Goal: Task Accomplishment & Management: Manage account settings

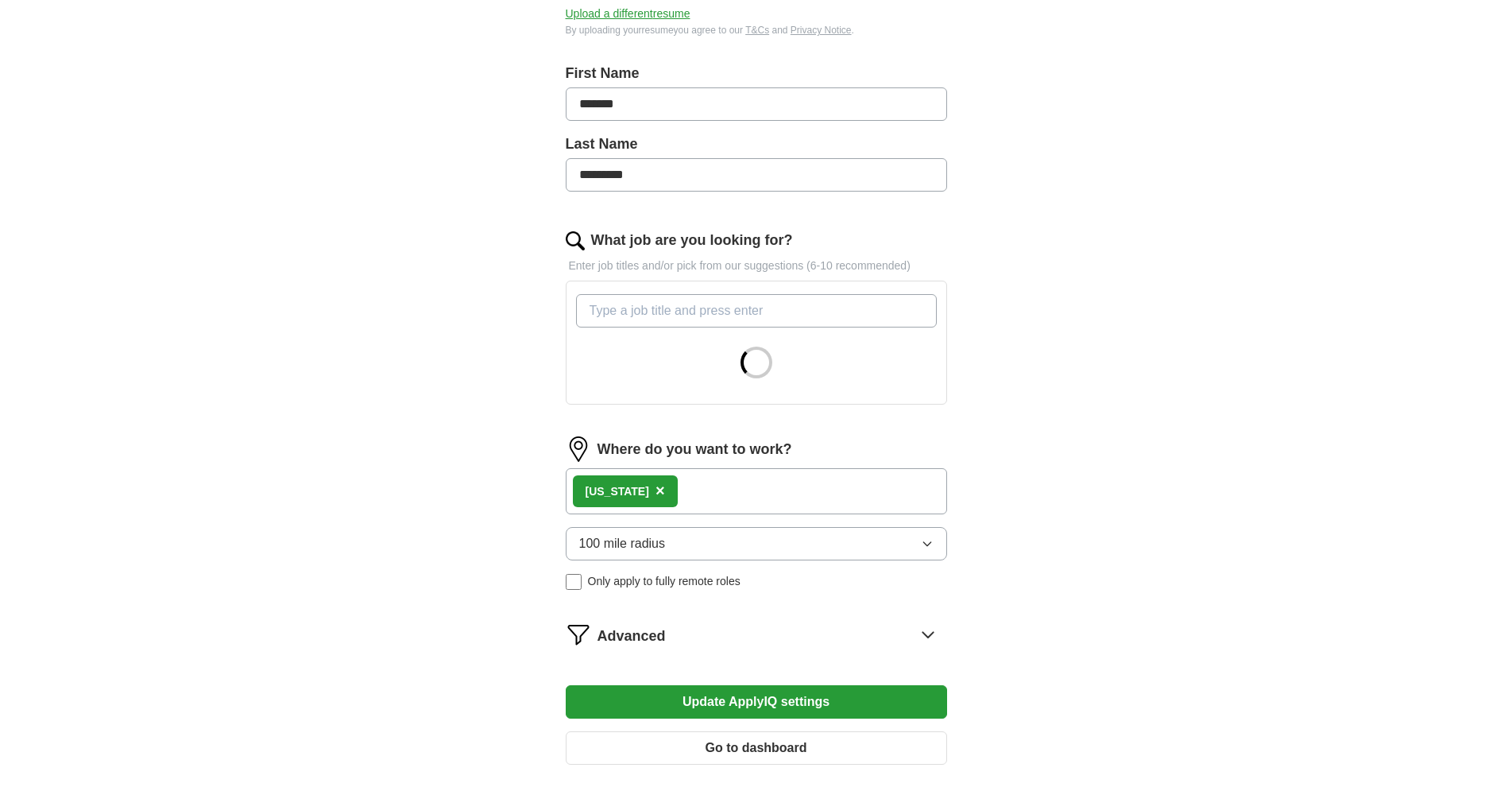
scroll to position [324, 0]
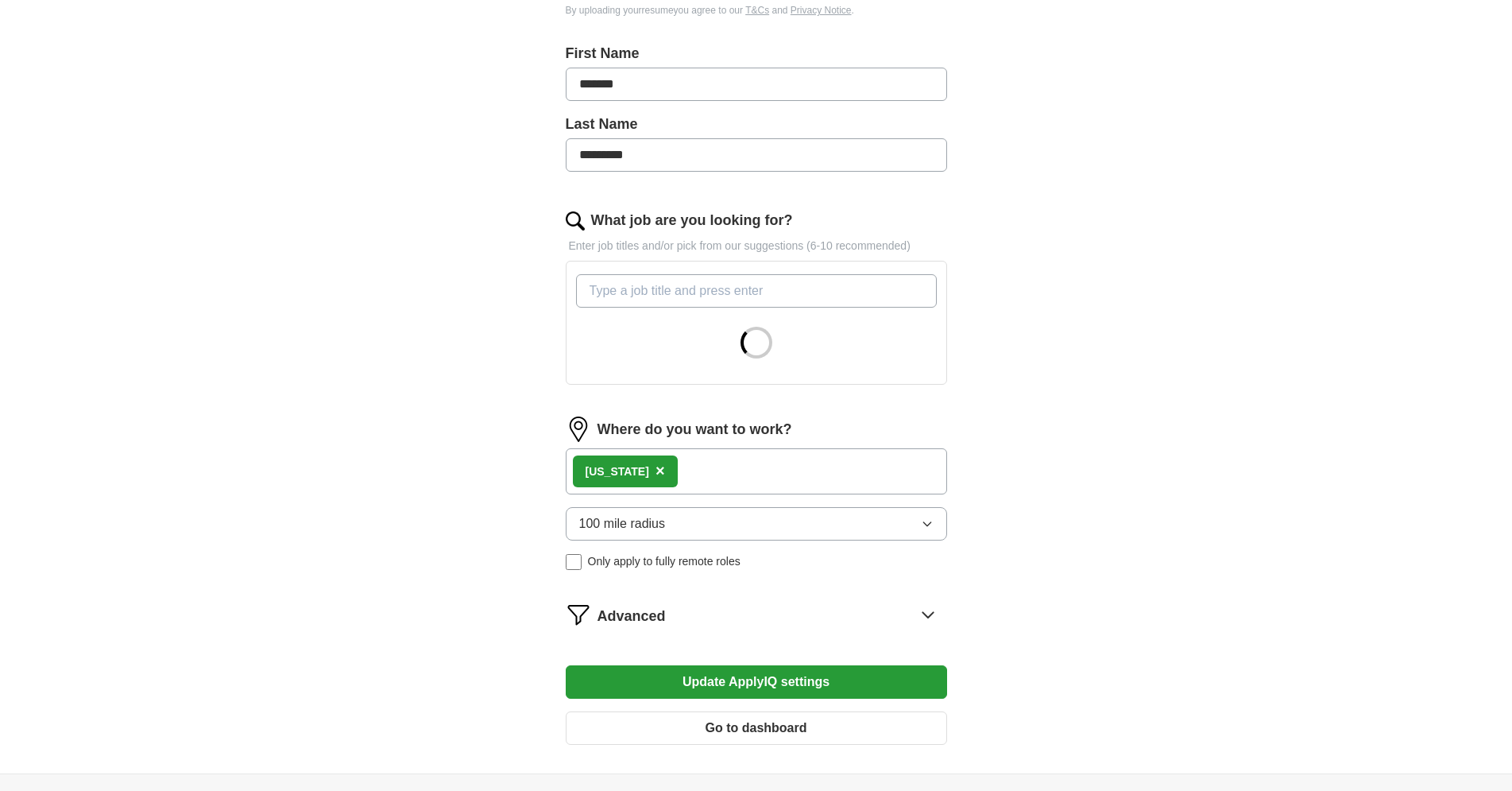
click at [729, 480] on div "Tennessee ×" at bounding box center [756, 471] width 381 height 46
click at [724, 478] on div "Tennessee ×" at bounding box center [756, 471] width 381 height 46
click at [722, 476] on div "Tennessee ×" at bounding box center [756, 471] width 381 height 46
click at [655, 469] on span "×" at bounding box center [660, 470] width 9 height 17
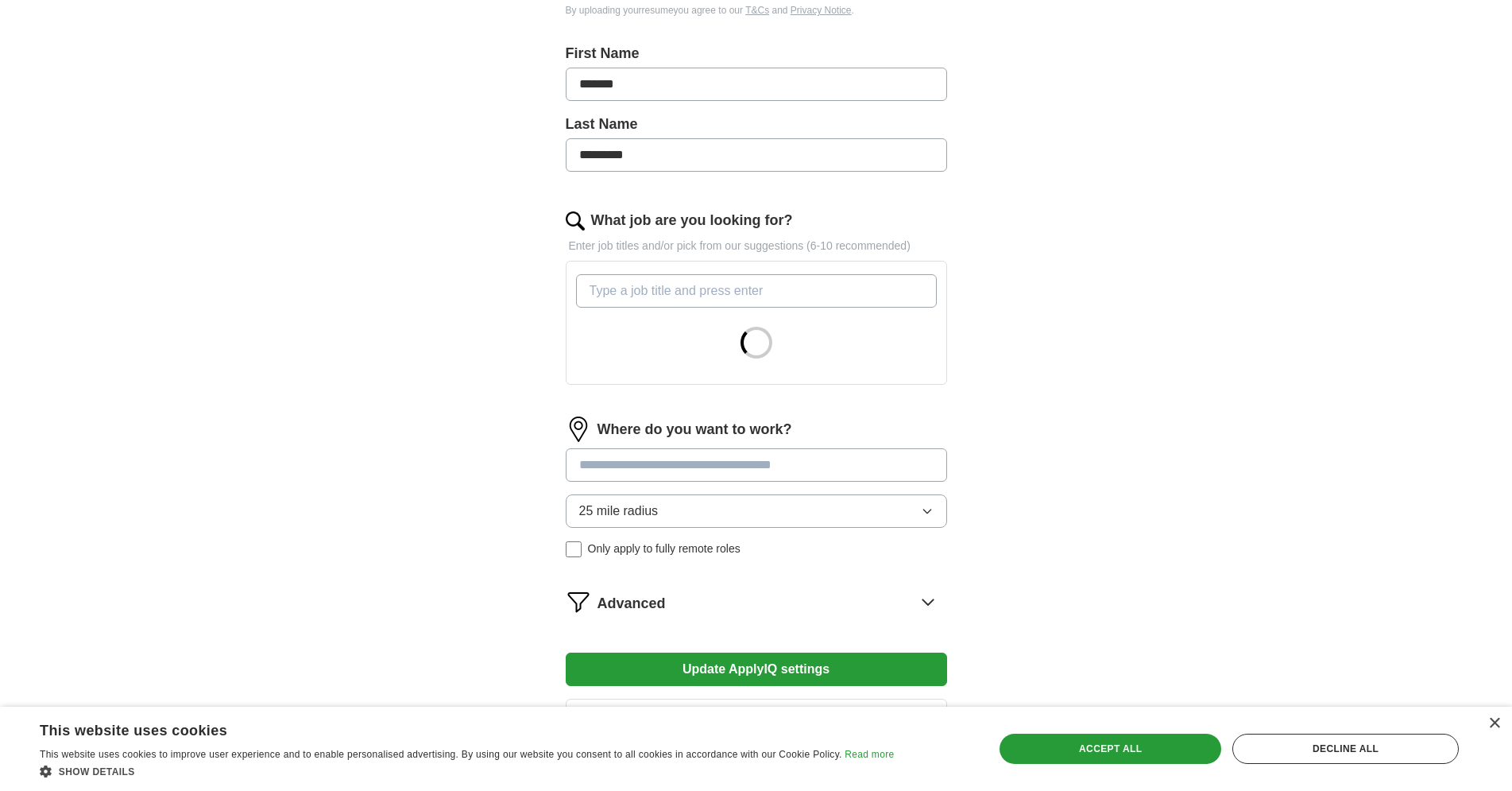
click at [647, 472] on input at bounding box center [756, 465] width 381 height 33
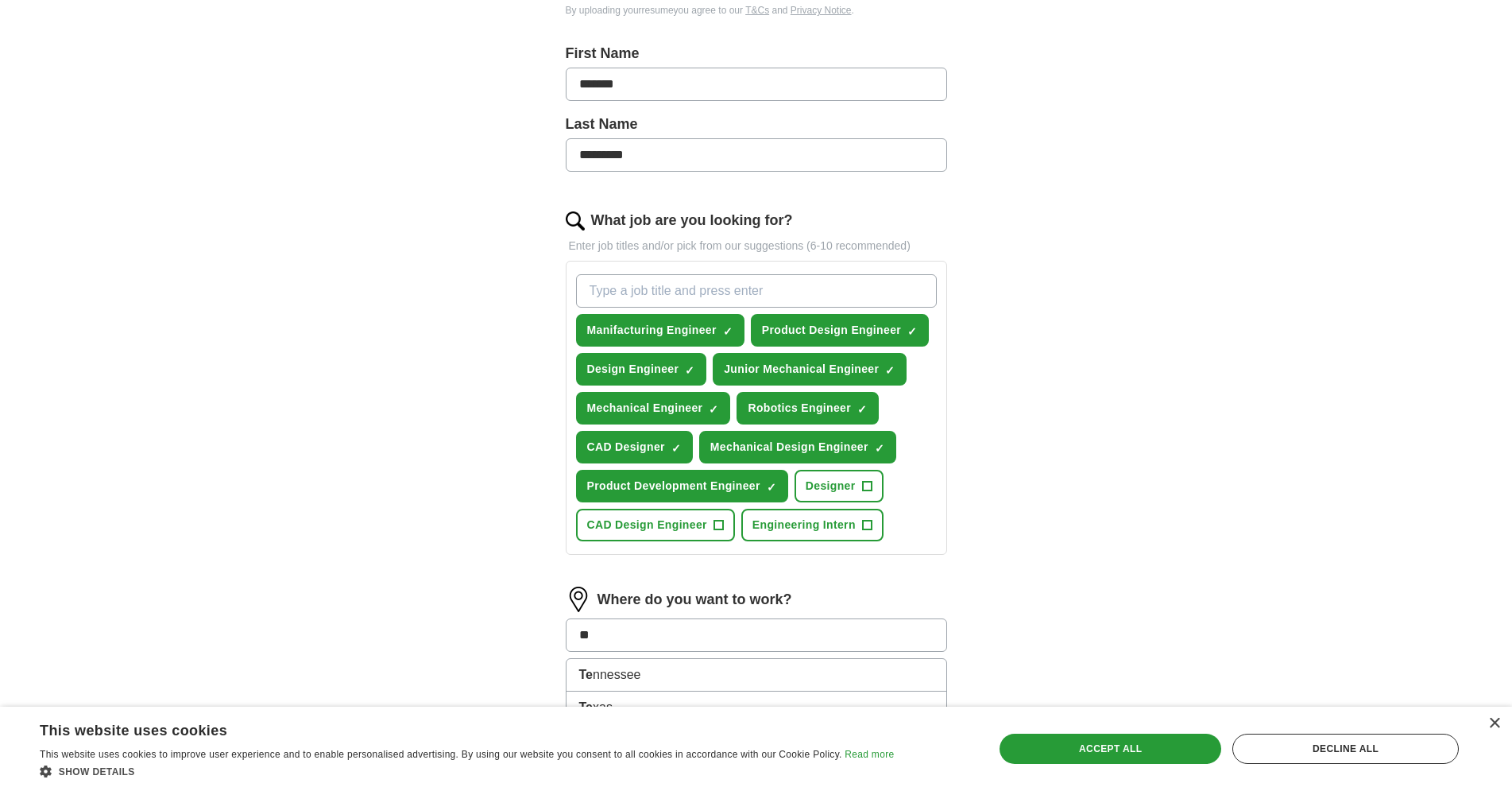
type input "***"
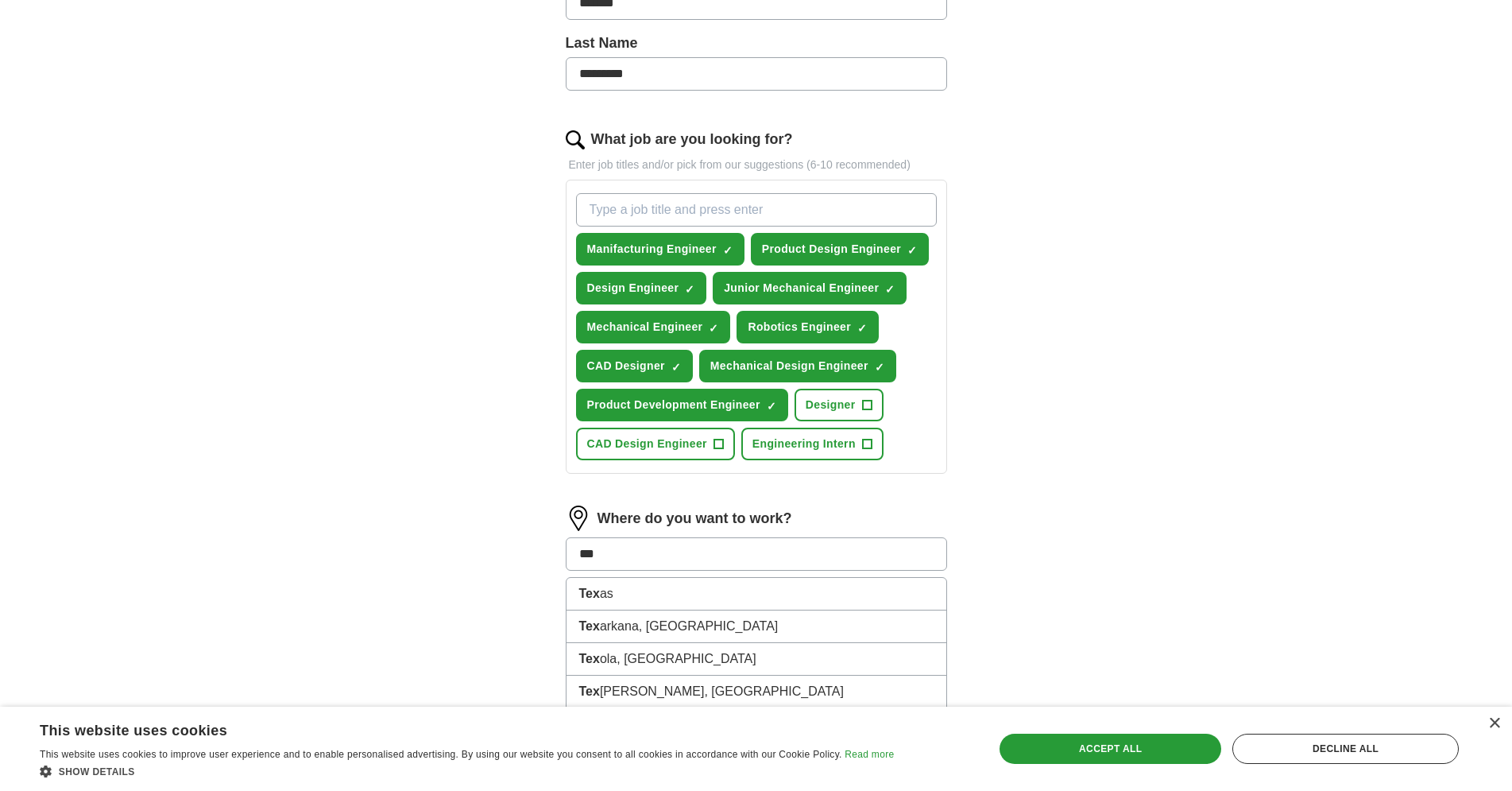
scroll to position [487, 0]
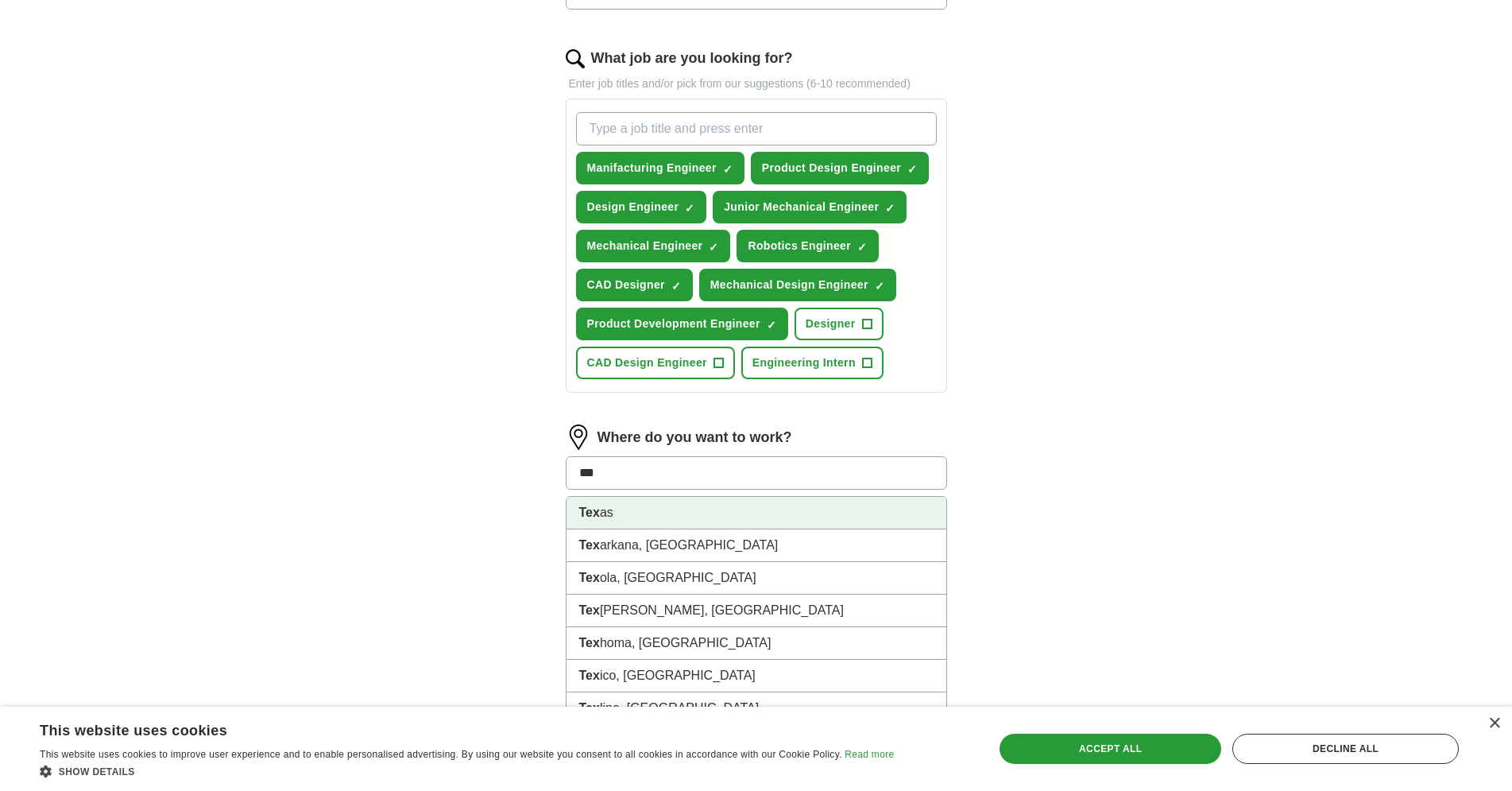
click at [590, 511] on strong "Tex" at bounding box center [589, 511] width 21 height 14
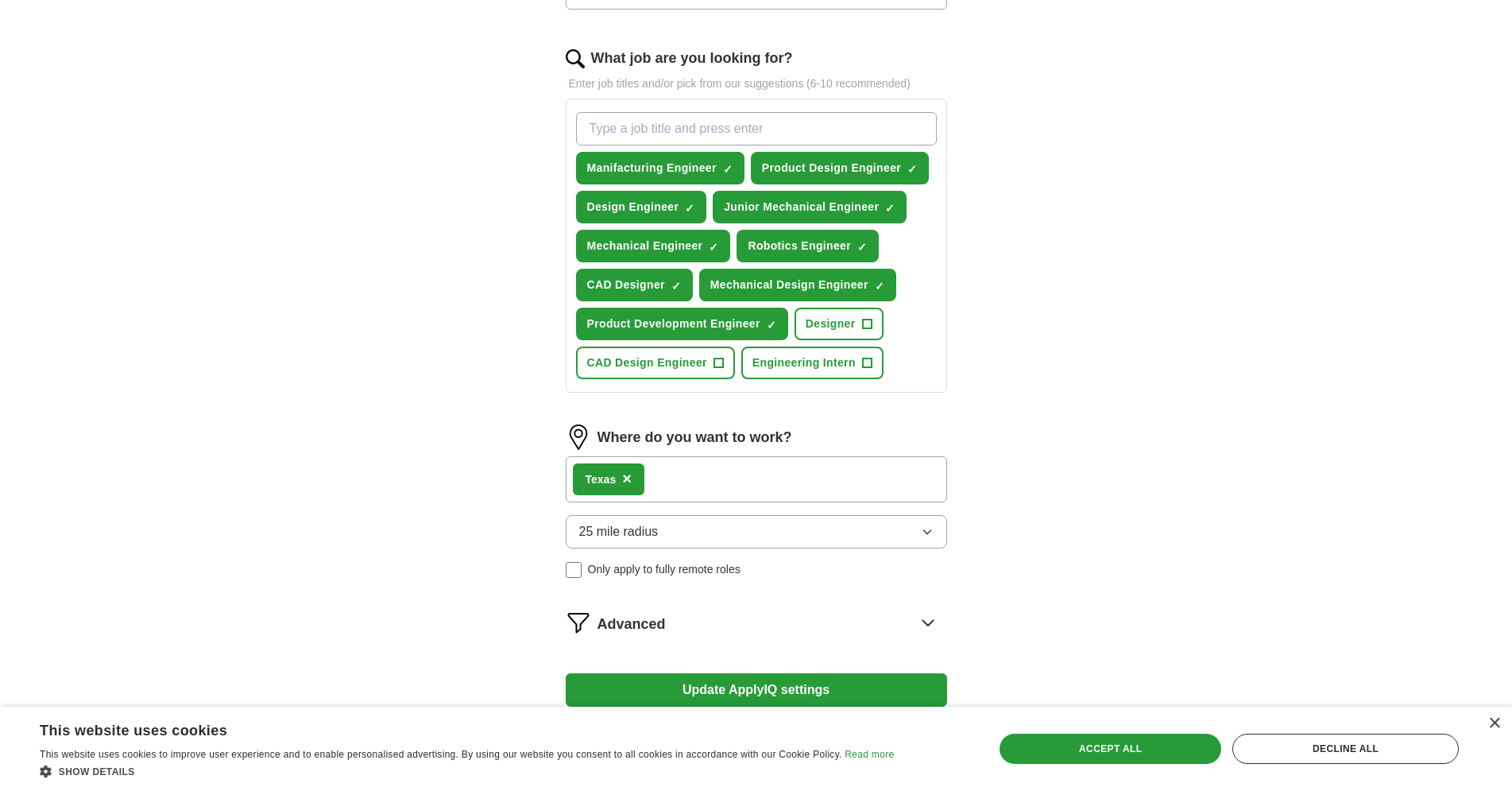
click at [713, 677] on button "Update ApplyIQ settings" at bounding box center [756, 689] width 381 height 33
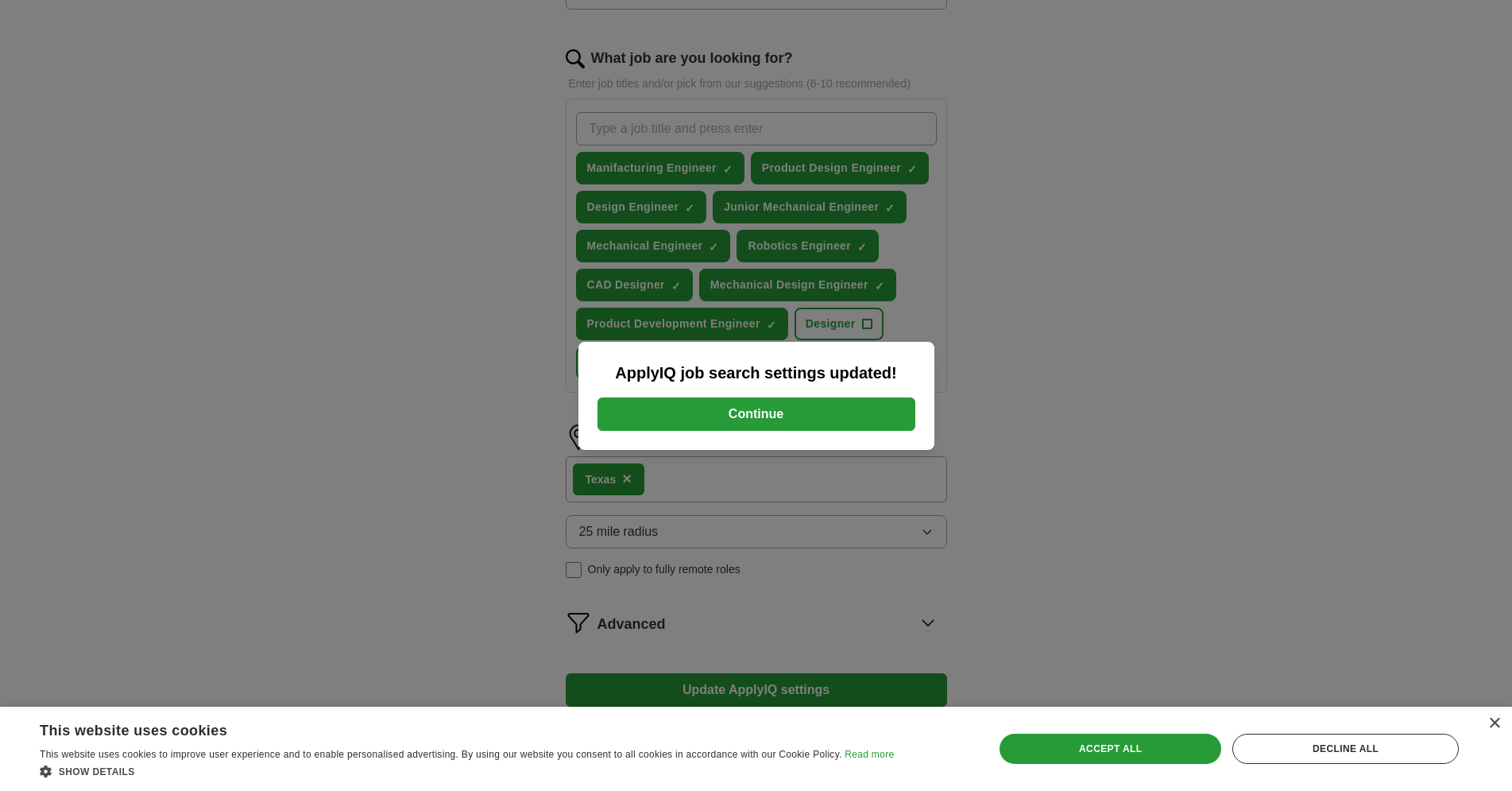
click at [664, 417] on button "Continue" at bounding box center [756, 413] width 318 height 33
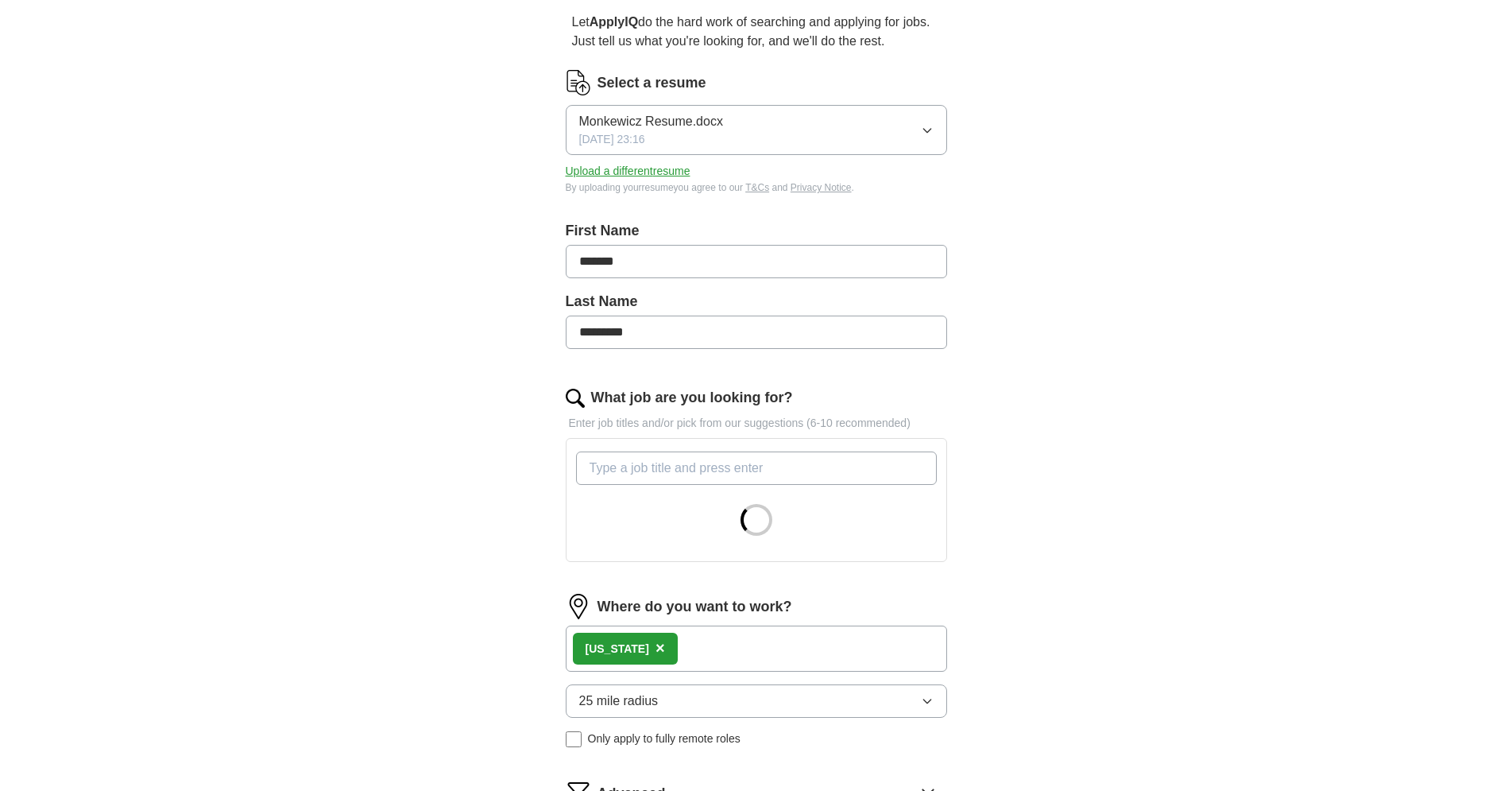
scroll to position [162, 0]
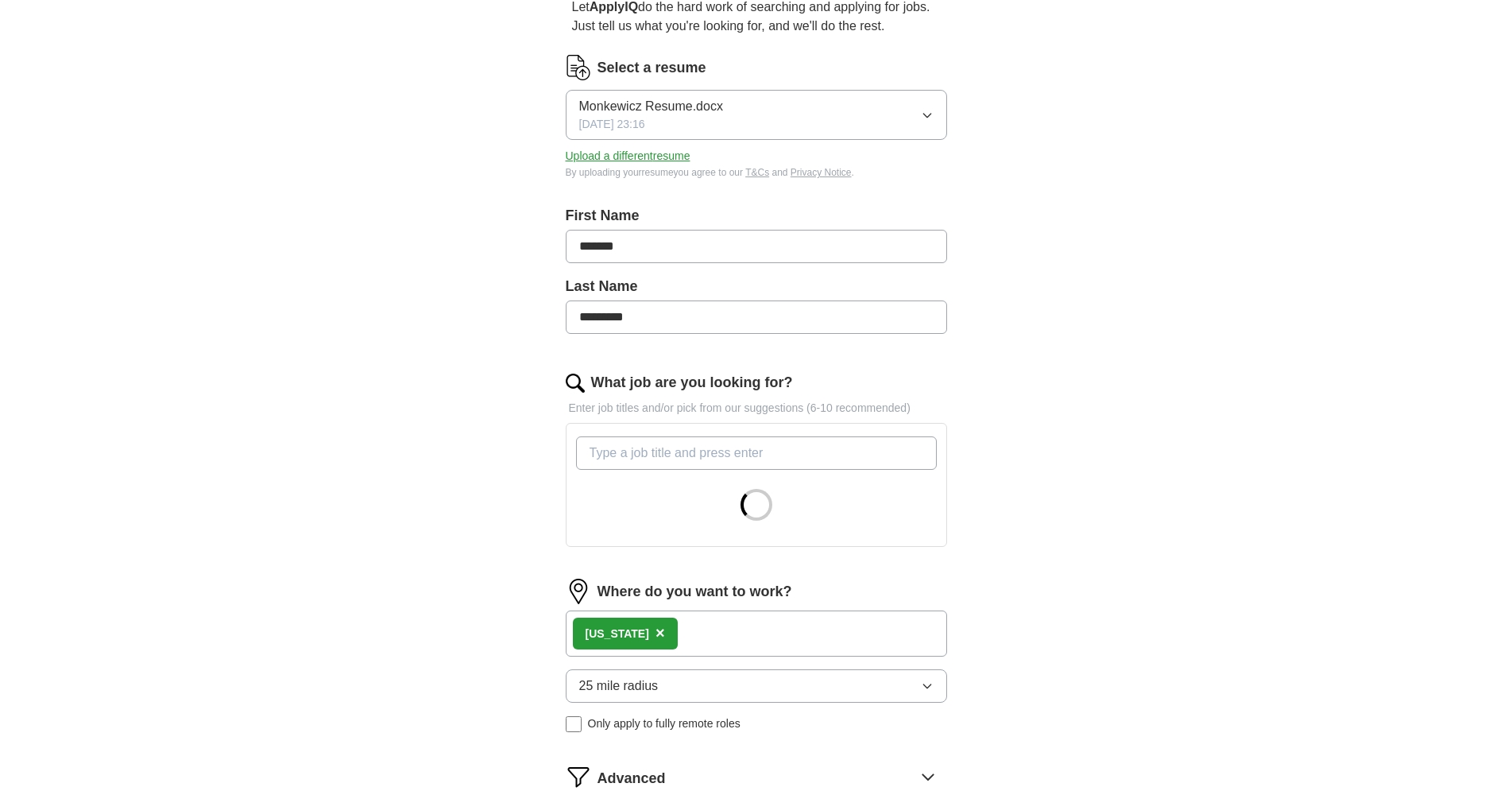
click at [694, 614] on div "[US_STATE] ×" at bounding box center [756, 633] width 381 height 46
click at [655, 635] on span "×" at bounding box center [660, 632] width 9 height 17
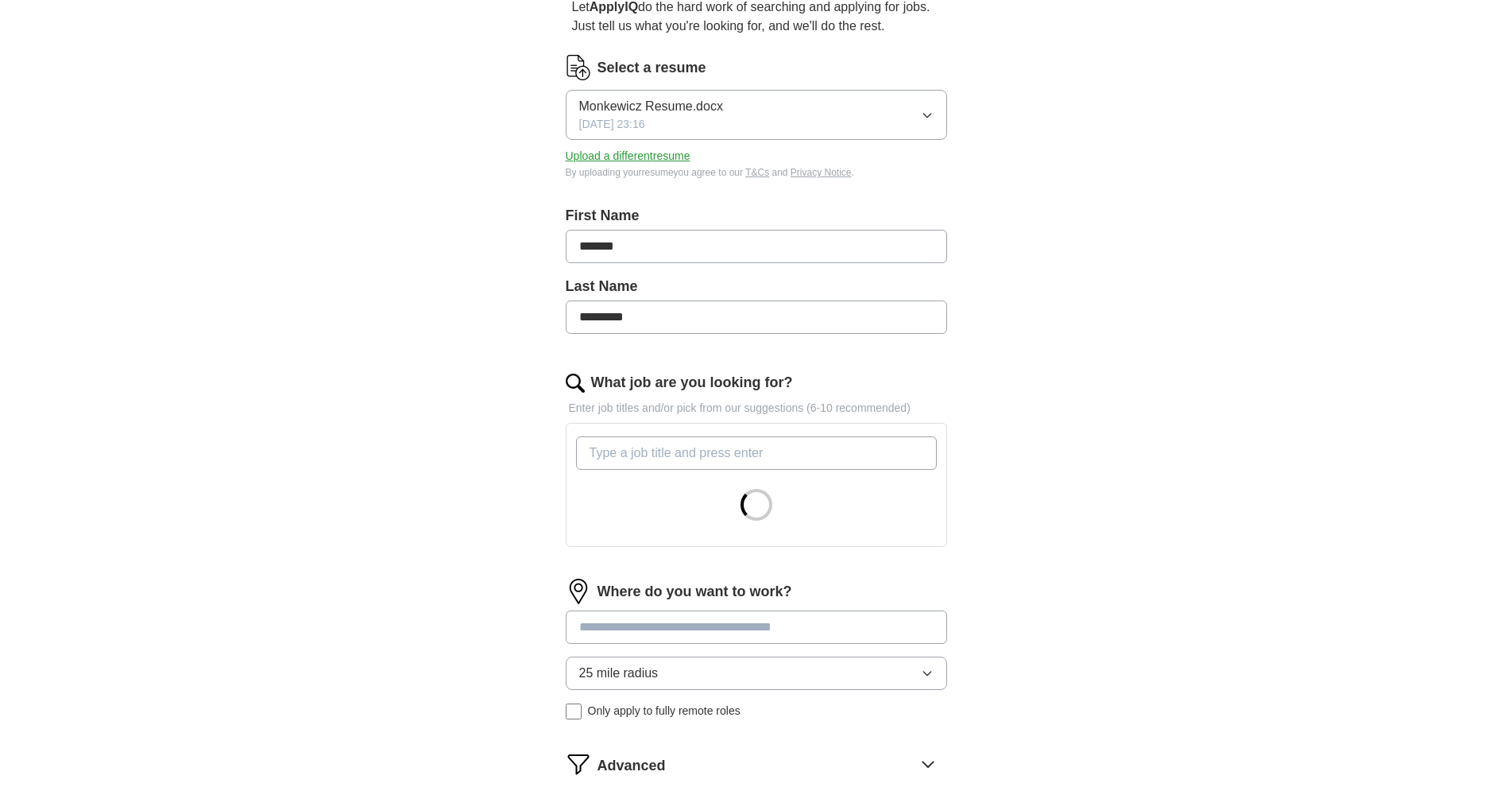
click at [633, 633] on input at bounding box center [756, 627] width 381 height 33
type input "**"
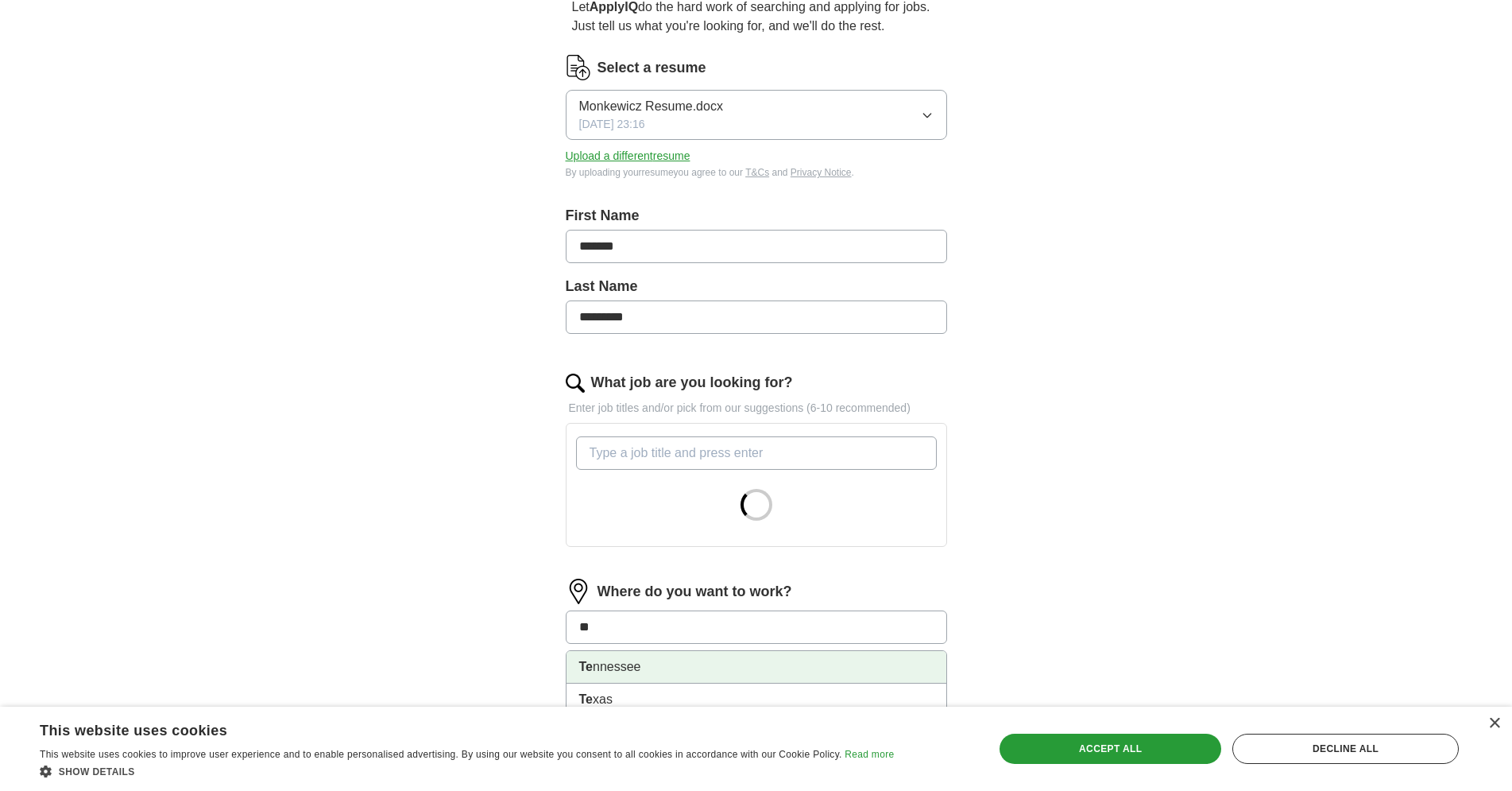
click at [629, 659] on li "Te nnessee" at bounding box center [756, 667] width 379 height 33
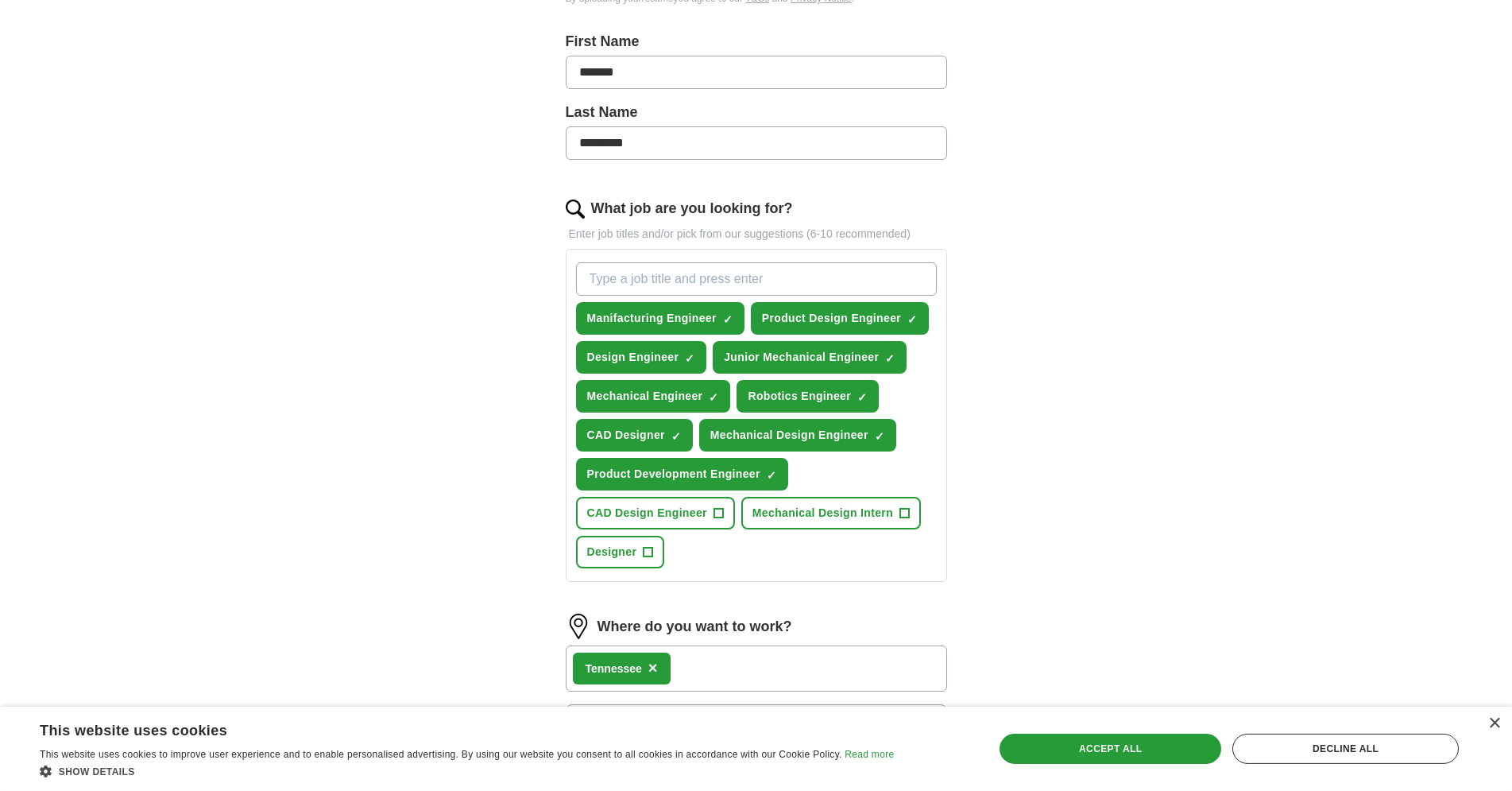
scroll to position [405, 0]
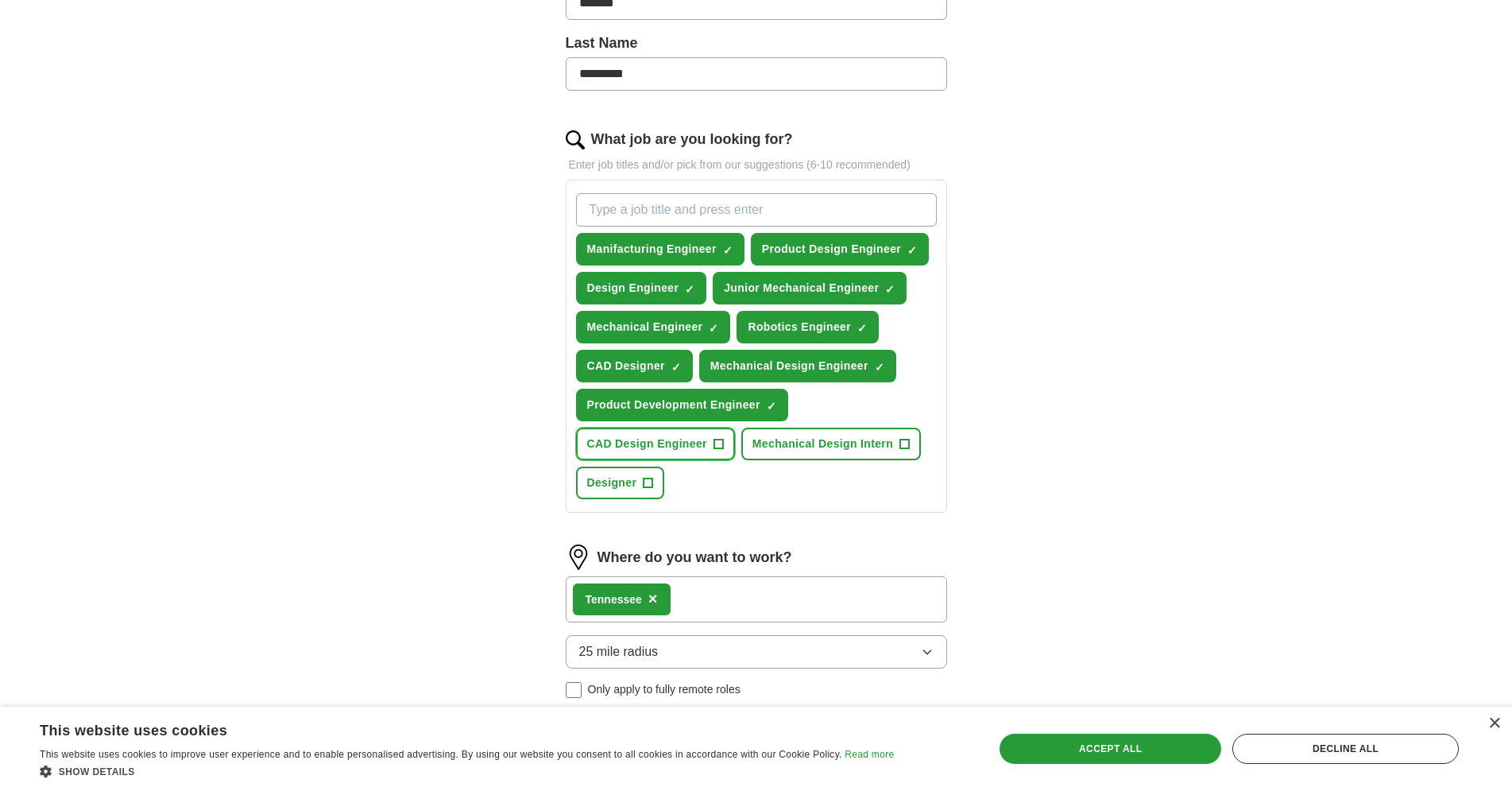
click at [713, 444] on span "+" at bounding box center [718, 444] width 10 height 10
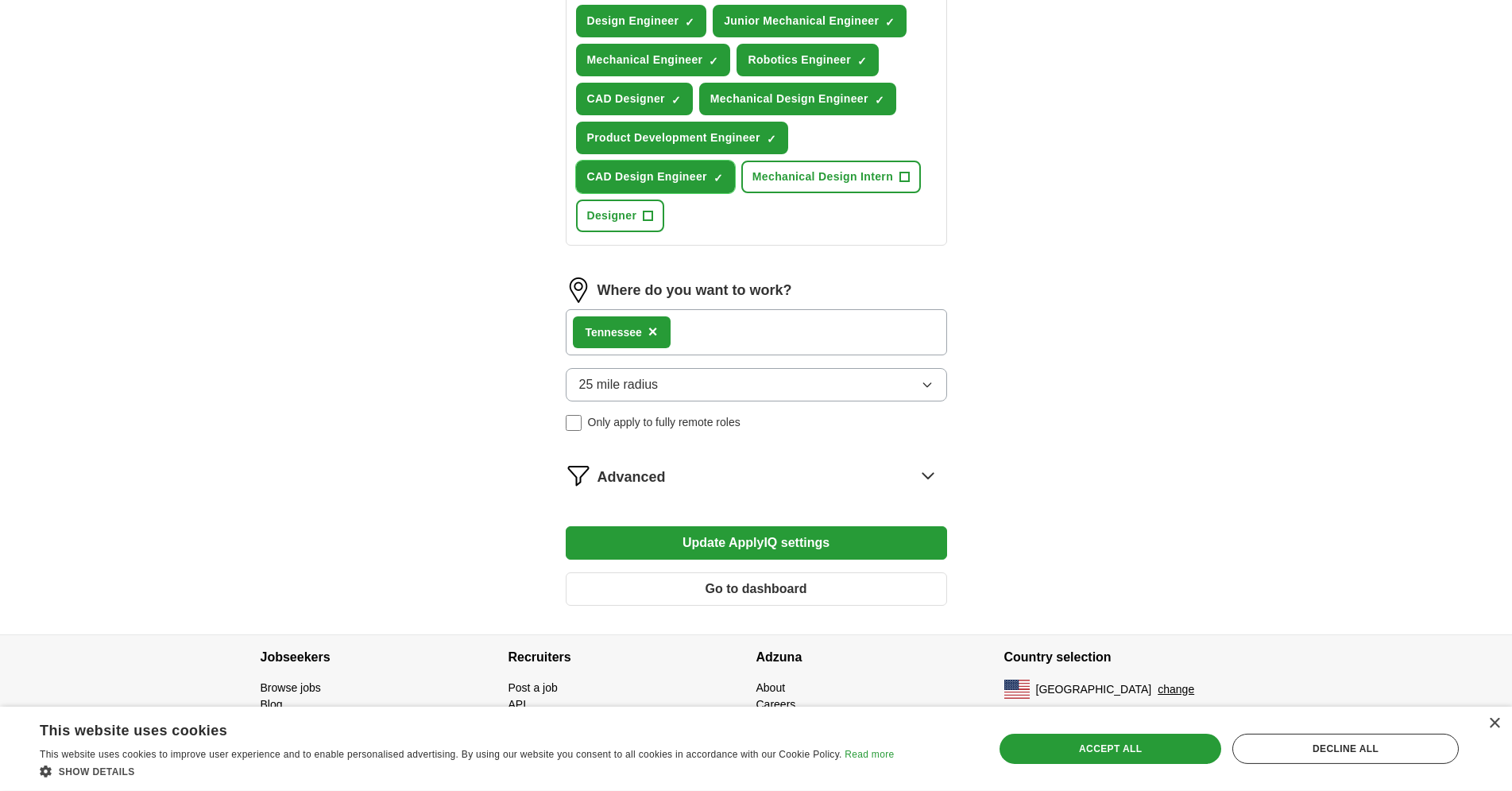
scroll to position [676, 0]
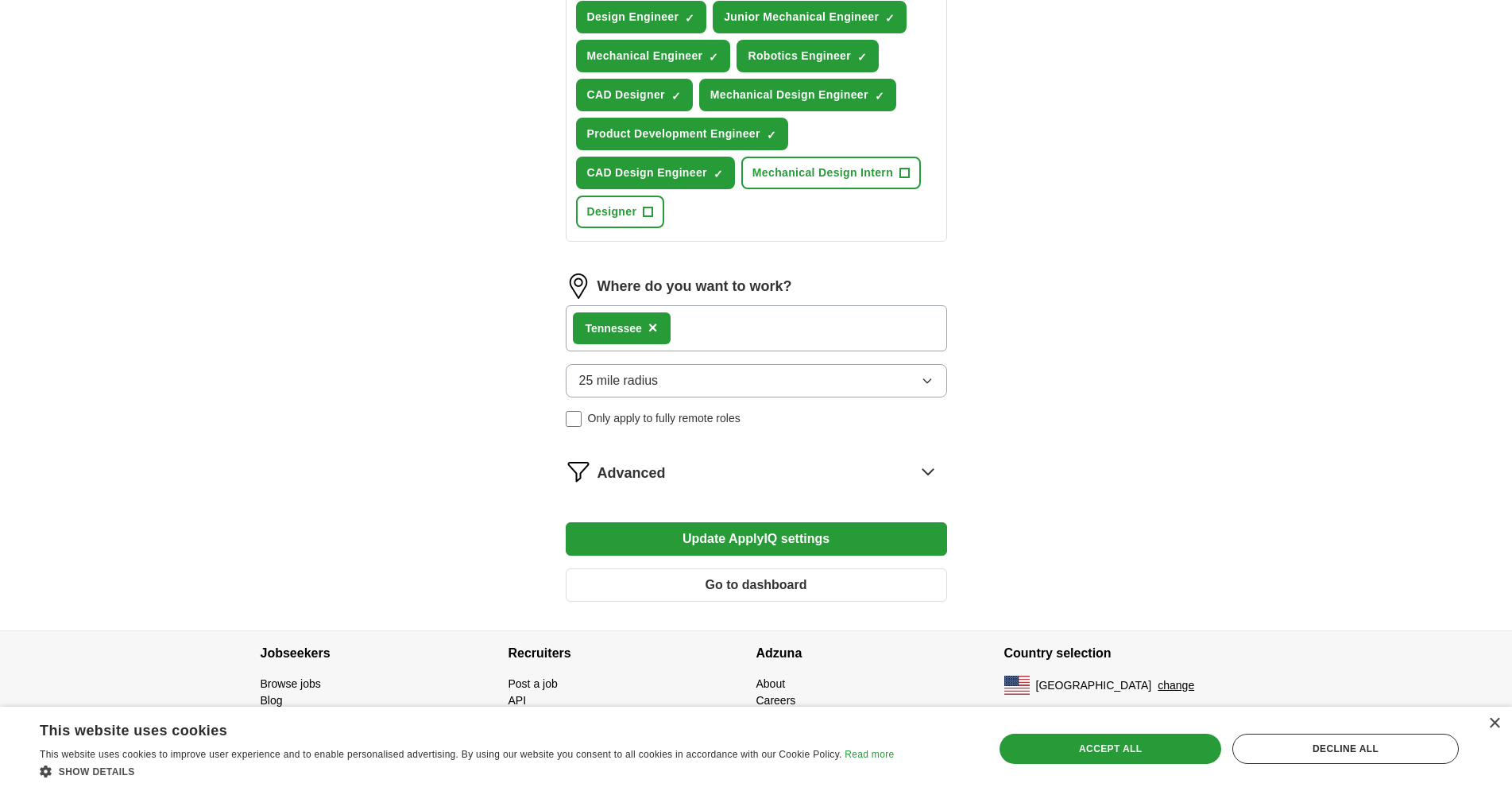
click at [672, 534] on button "Update ApplyIQ settings" at bounding box center [756, 539] width 381 height 33
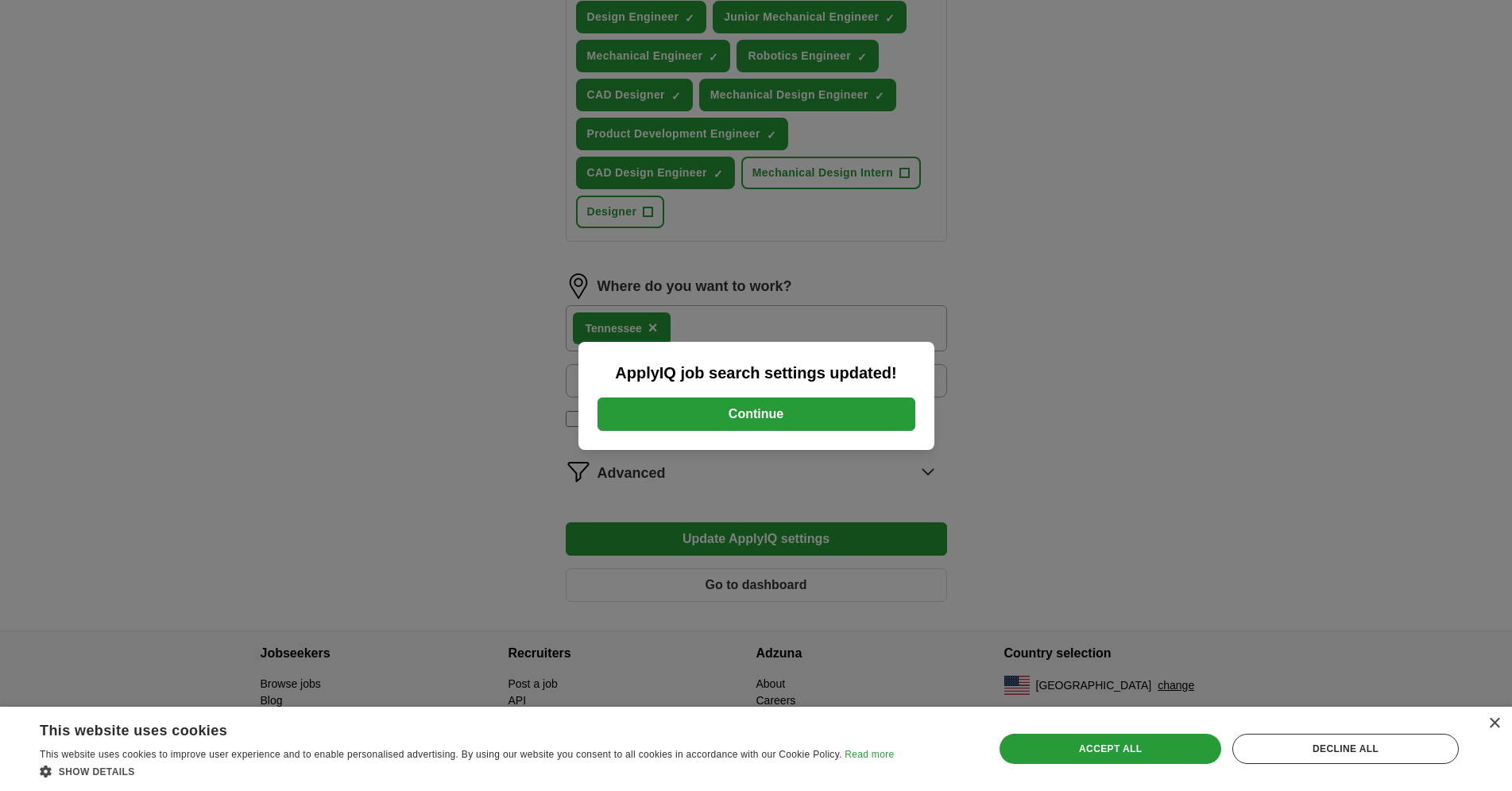
click at [654, 410] on button "Continue" at bounding box center [756, 413] width 318 height 33
